Goal: Information Seeking & Learning: Check status

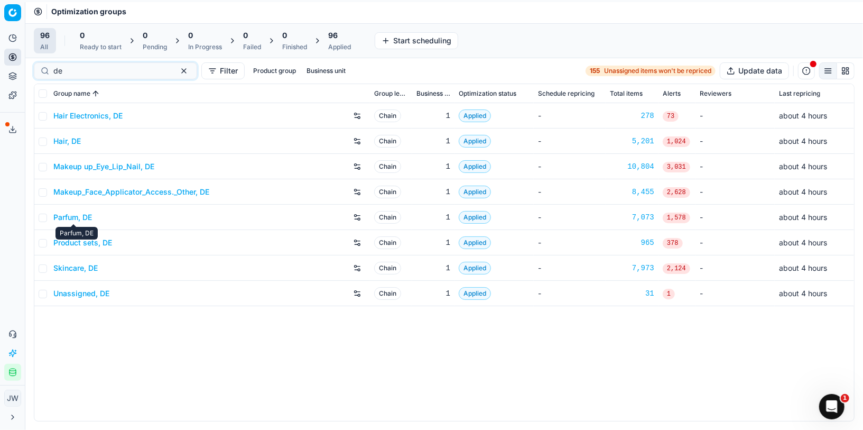
type input "de"
click at [73, 216] on link "Parfum, DE" at bounding box center [72, 217] width 39 height 11
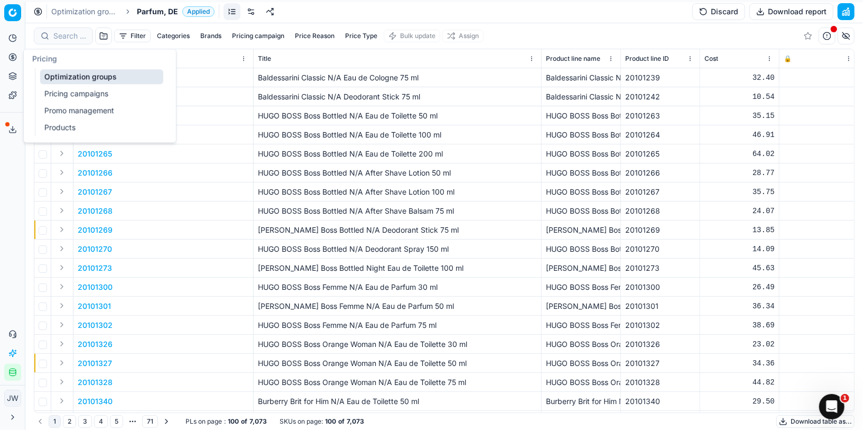
click at [15, 59] on circle at bounding box center [12, 56] width 7 height 7
click at [50, 76] on link "Optimization groups" at bounding box center [101, 76] width 123 height 15
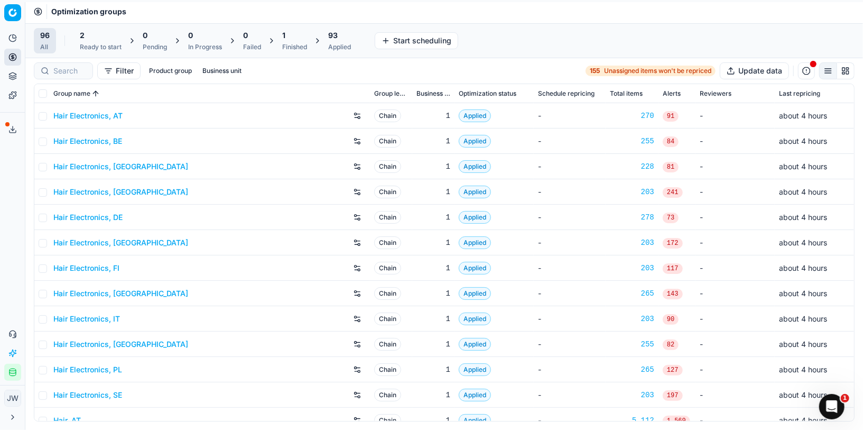
click at [92, 73] on div at bounding box center [63, 70] width 59 height 17
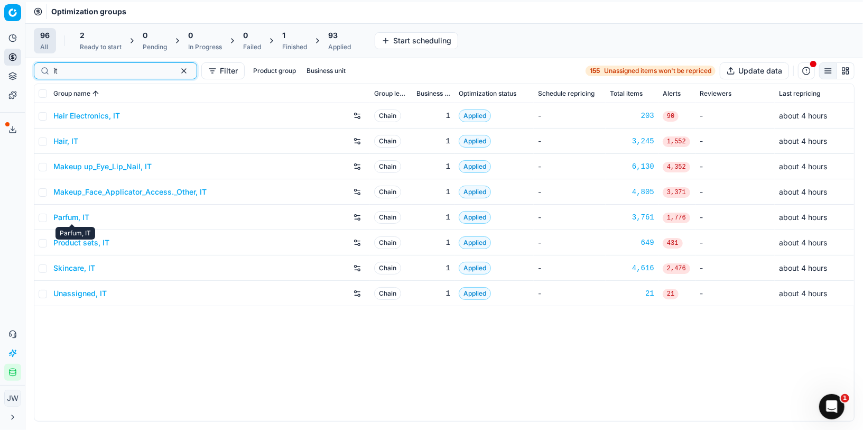
type input "it"
click at [72, 218] on link "Parfum, IT" at bounding box center [71, 217] width 36 height 11
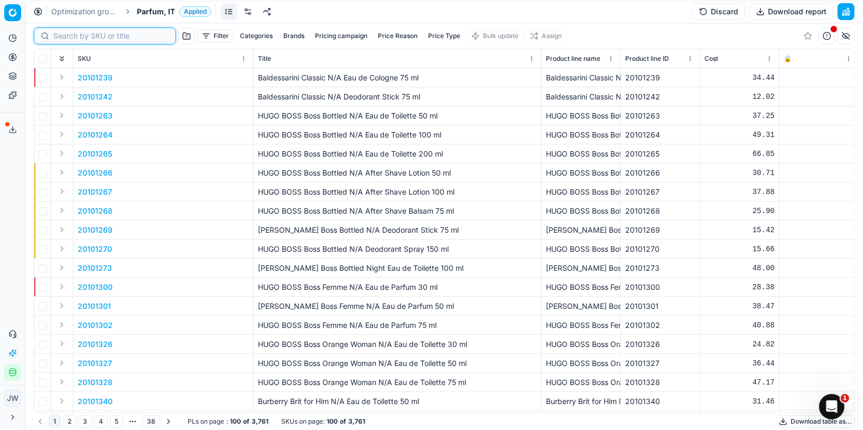
click at [67, 31] on input at bounding box center [111, 36] width 116 height 11
paste input "80022760-100"
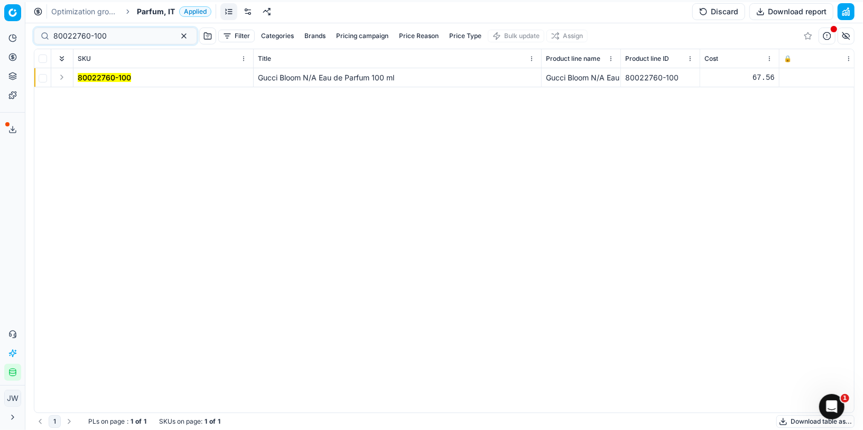
click at [60, 73] on button "Expand" at bounding box center [61, 77] width 13 height 13
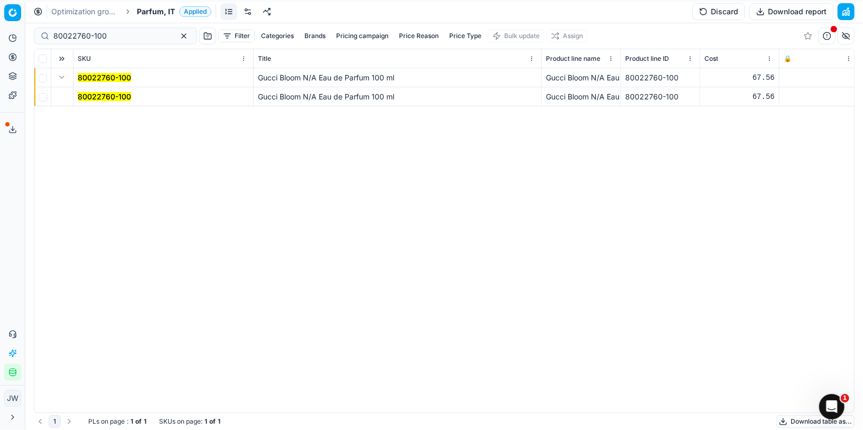
click at [118, 93] on mark "80022760-100" at bounding box center [104, 96] width 53 height 9
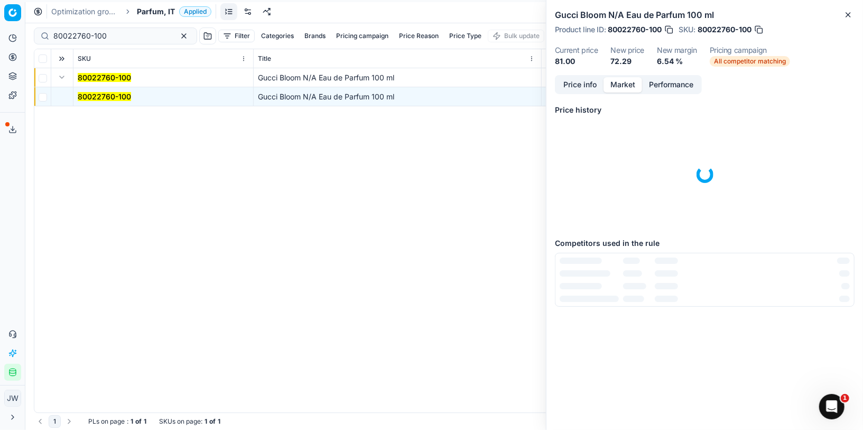
click at [624, 83] on button "Market" at bounding box center [622, 84] width 39 height 15
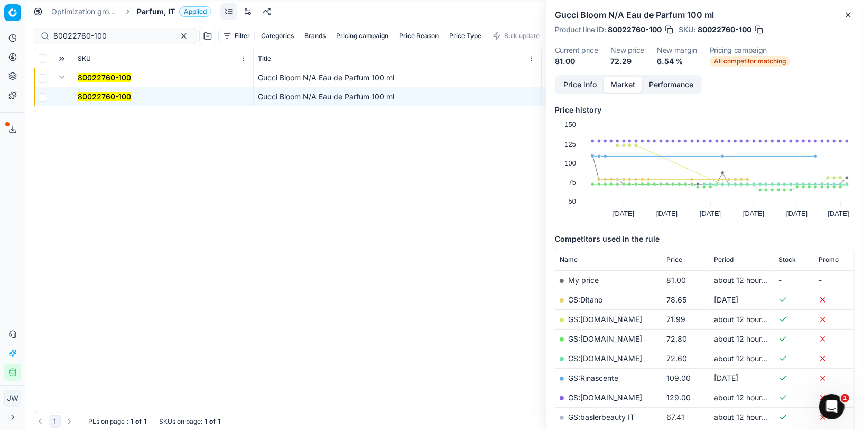
click at [588, 91] on button "Price info" at bounding box center [579, 84] width 47 height 15
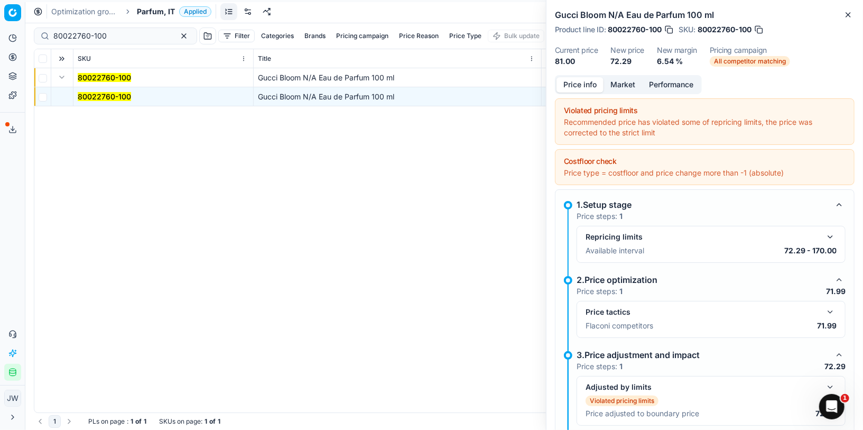
click at [827, 305] on button "button" at bounding box center [830, 311] width 13 height 13
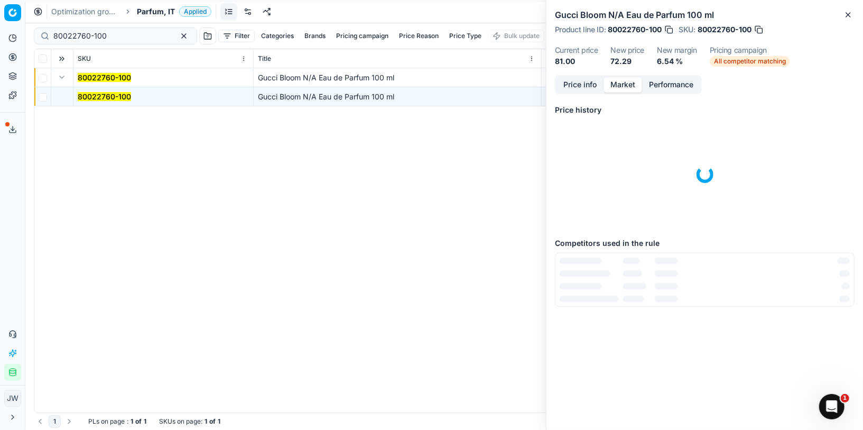
click at [629, 78] on button "Market" at bounding box center [622, 84] width 39 height 15
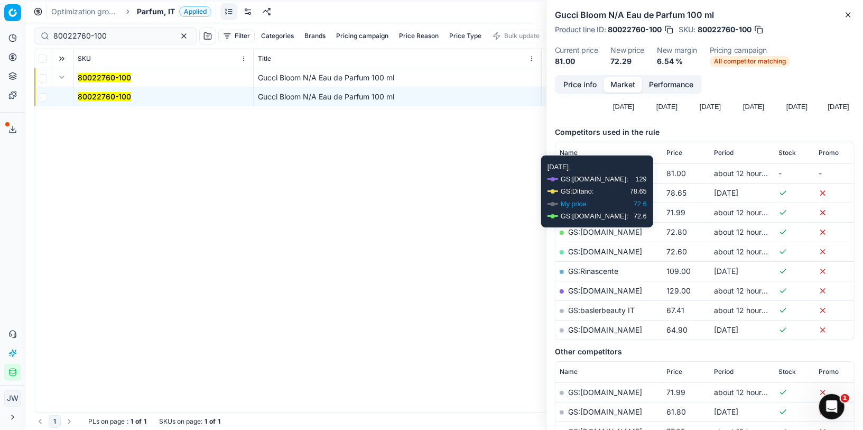
scroll to position [107, 0]
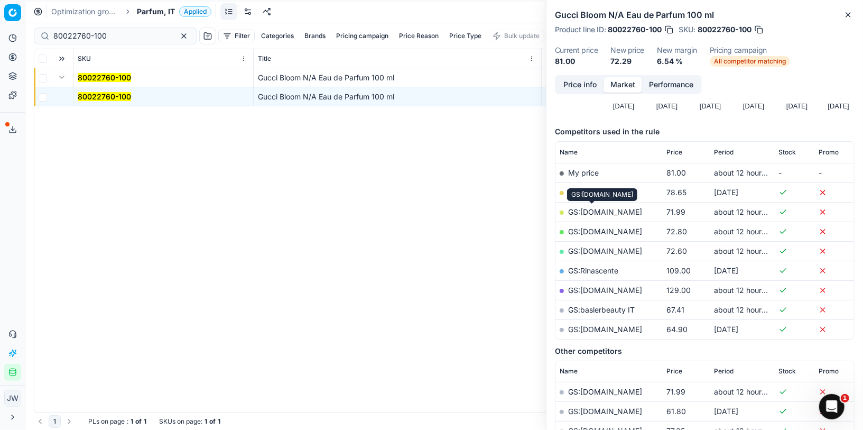
click at [594, 210] on link "GS:Douglas.it" at bounding box center [605, 211] width 74 height 9
click at [669, 29] on button "button" at bounding box center [669, 29] width 11 height 11
click at [585, 231] on link "GS:Notino.it" at bounding box center [605, 231] width 74 height 9
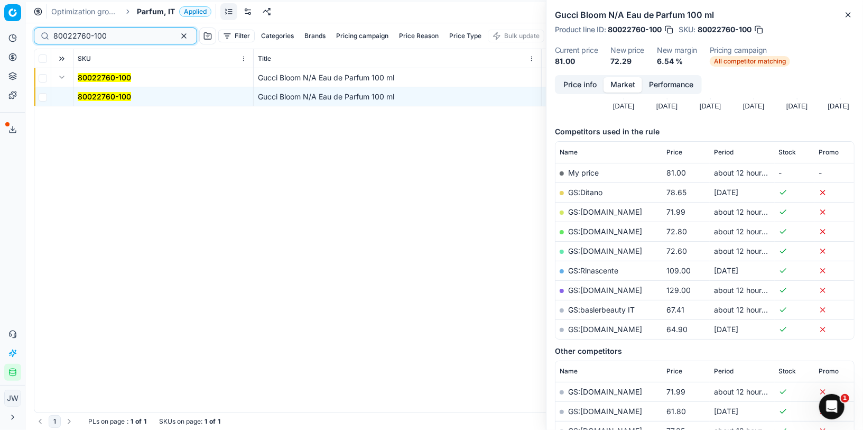
drag, startPoint x: 114, startPoint y: 39, endPoint x: 8, endPoint y: 8, distance: 110.0
click at [8, 8] on div "Pricing platform Analytics Pricing Product portfolio Templates Export service 1…" at bounding box center [431, 215] width 863 height 430
paste input "07002-2"
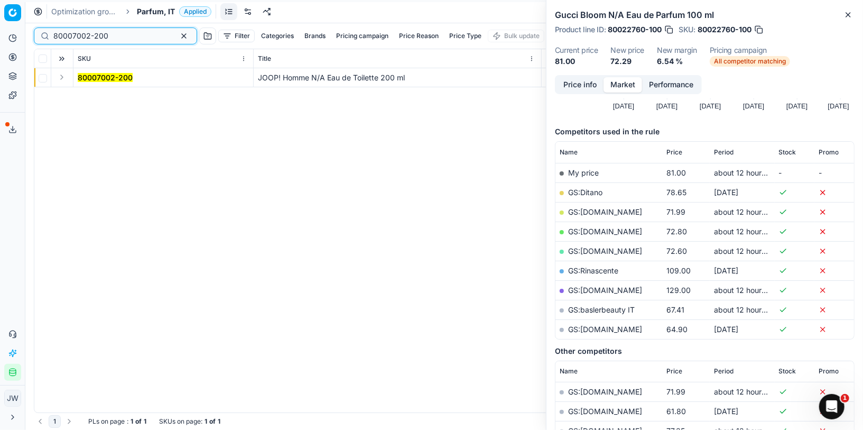
type input "80007002-200"
click at [60, 78] on button "Expand" at bounding box center [61, 77] width 13 height 13
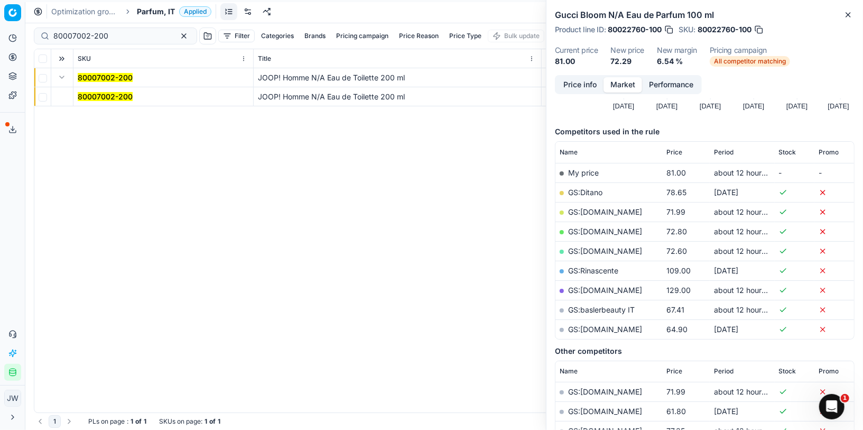
click at [91, 89] on td "80007002-200" at bounding box center [163, 96] width 180 height 19
click at [92, 94] on mark "80007002-200" at bounding box center [105, 96] width 55 height 9
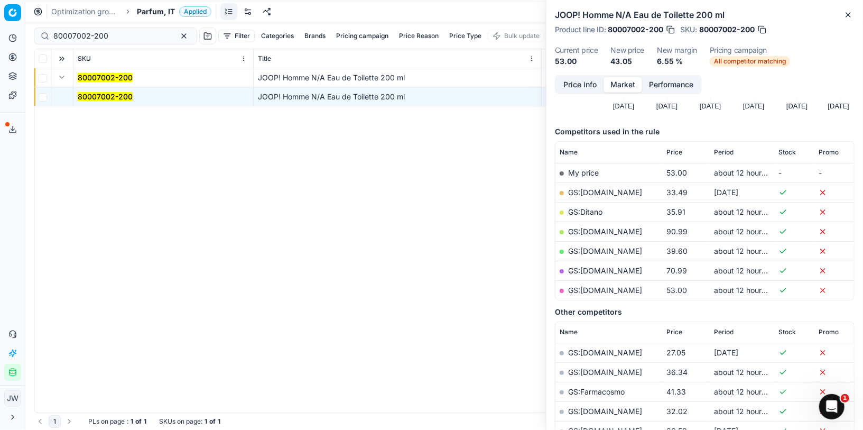
click at [590, 83] on button "Price info" at bounding box center [579, 84] width 47 height 15
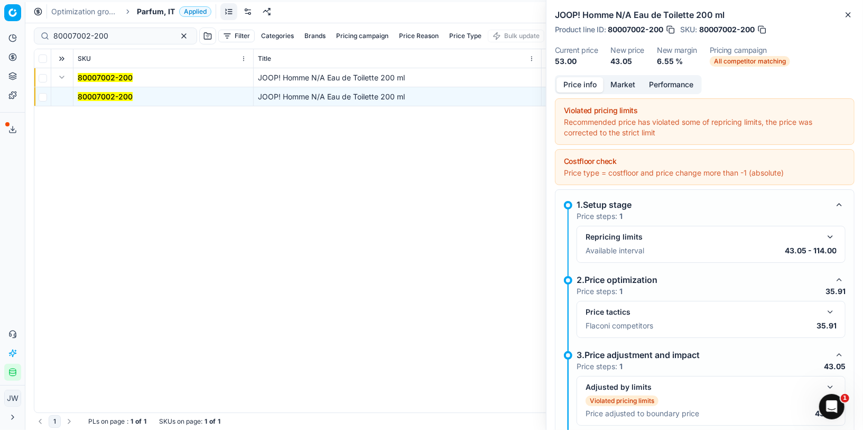
click at [827, 305] on div "Price tactics" at bounding box center [710, 311] width 251 height 13
click at [829, 310] on button "button" at bounding box center [830, 311] width 13 height 13
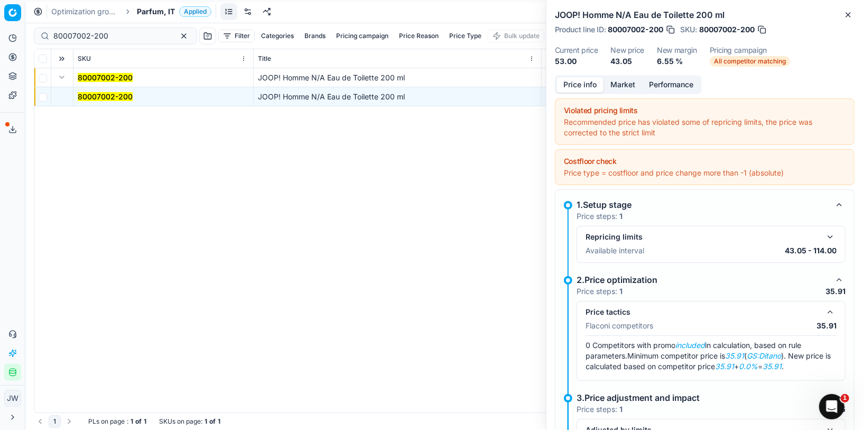
click at [628, 88] on button "Market" at bounding box center [622, 84] width 39 height 15
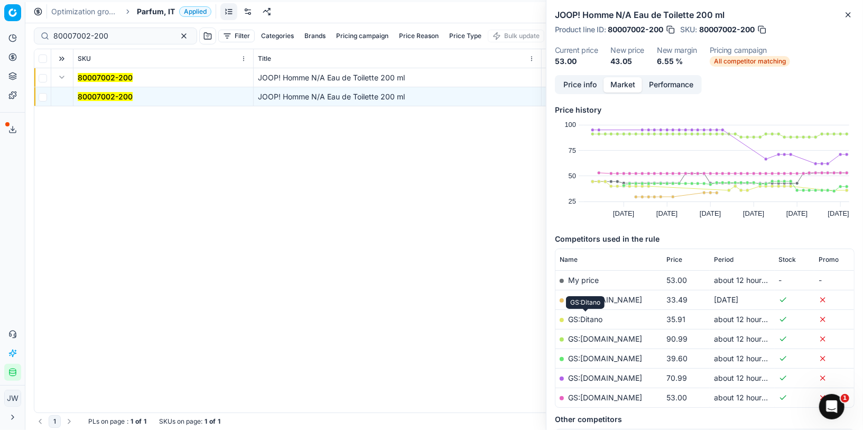
click at [593, 318] on link "GS:Ditano" at bounding box center [585, 318] width 34 height 9
click at [591, 357] on link "GS:Notino.it" at bounding box center [605, 358] width 74 height 9
